Goal: Find specific page/section: Find specific page/section

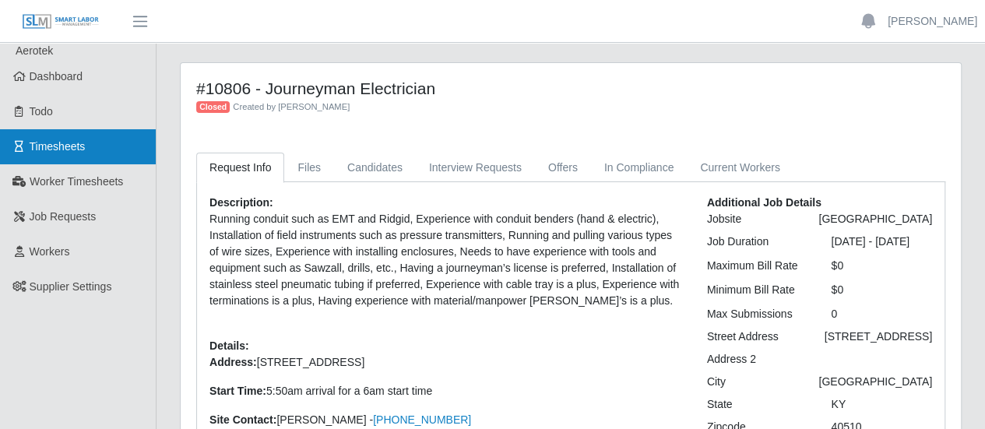
click at [69, 143] on span "Timesheets" at bounding box center [58, 146] width 56 height 12
